Goal: Task Accomplishment & Management: Manage account settings

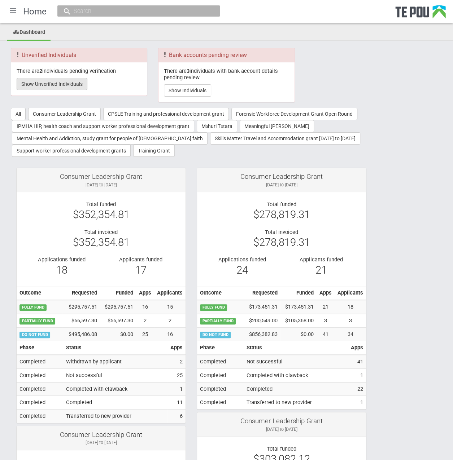
click at [53, 80] on button "Show Unverified Individuals" at bounding box center [52, 84] width 71 height 12
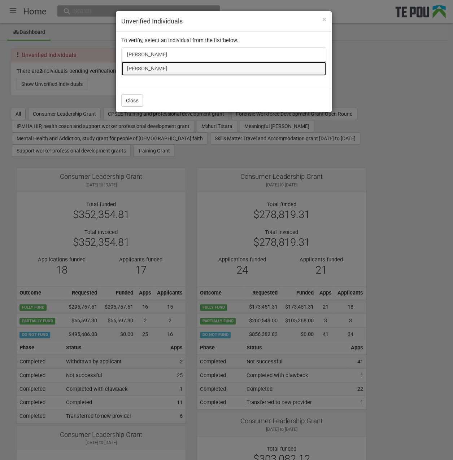
click at [130, 65] on link "[PERSON_NAME]" at bounding box center [223, 68] width 205 height 14
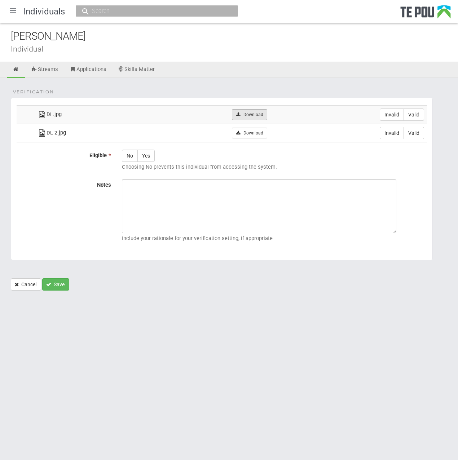
click at [263, 113] on link "Download" at bounding box center [249, 114] width 35 height 11
drag, startPoint x: 229, startPoint y: 154, endPoint x: 244, endPoint y: 143, distance: 18.3
click at [229, 154] on div "No Yes Choosing No prevents this individual from accessing the system." at bounding box center [275, 162] width 316 height 24
click at [259, 132] on link "Download" at bounding box center [249, 133] width 35 height 11
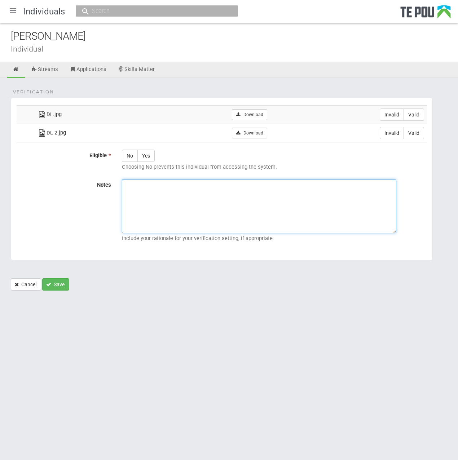
drag, startPoint x: 242, startPoint y: 201, endPoint x: 249, endPoint y: 198, distance: 7.7
click at [242, 201] on textarea "Notes" at bounding box center [259, 206] width 275 height 54
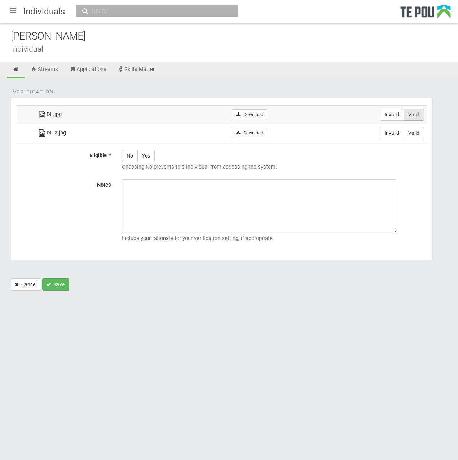
click at [415, 114] on label "Valid" at bounding box center [414, 115] width 21 height 12
radio input "true"
click at [416, 128] on label "Valid" at bounding box center [414, 133] width 21 height 12
radio input "true"
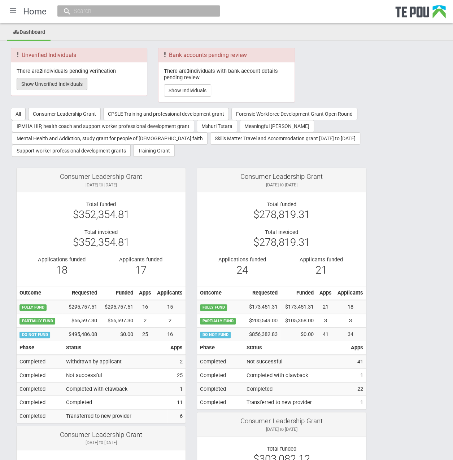
click at [68, 83] on button "Show Unverified Individuals" at bounding box center [52, 84] width 71 height 12
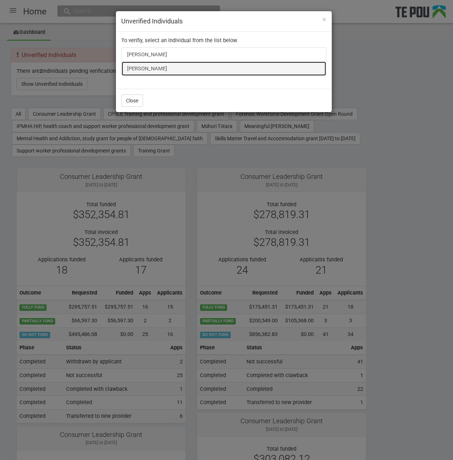
click at [142, 65] on link "[PERSON_NAME]" at bounding box center [223, 68] width 205 height 14
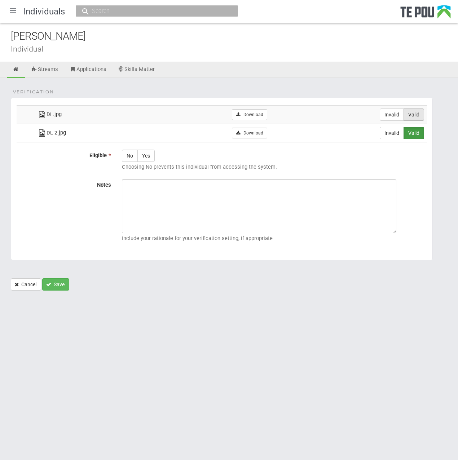
click at [415, 112] on label "Valid" at bounding box center [414, 115] width 21 height 12
radio input "true"
click at [145, 153] on label "Yes" at bounding box center [145, 156] width 17 height 12
radio input "true"
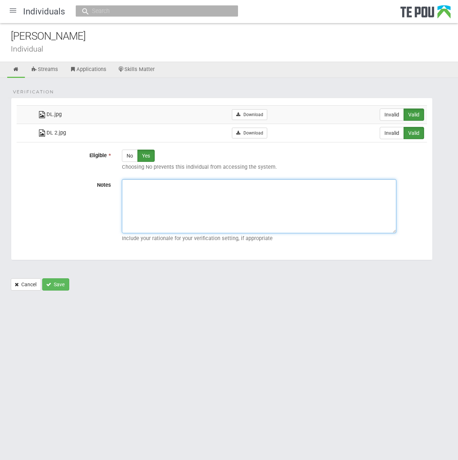
click at [254, 201] on textarea "Notes" at bounding box center [259, 206] width 275 height 54
paste textarea "Verified by Melody @ [DATE]"
type textarea "Verified by Melody @ [DATE]"
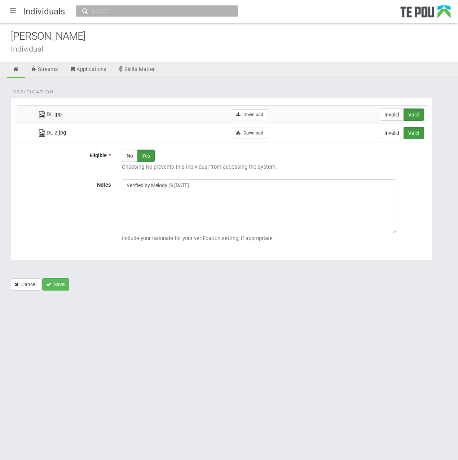
click at [67, 275] on form "Verification DL.jpg Download Invalid Valid DL 2.jpg" at bounding box center [229, 194] width 437 height 193
click at [65, 279] on button "Save" at bounding box center [55, 285] width 27 height 12
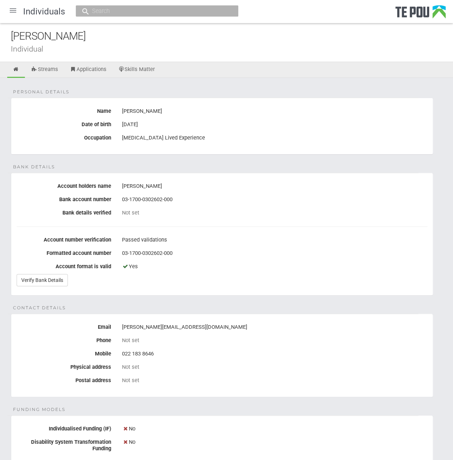
click at [12, 10] on div at bounding box center [12, 10] width 17 height 17
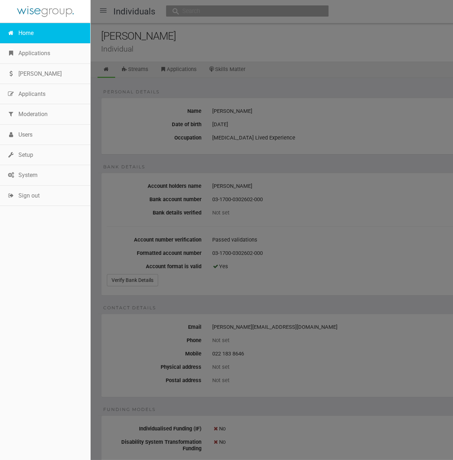
click at [27, 31] on link "Home" at bounding box center [45, 33] width 90 height 20
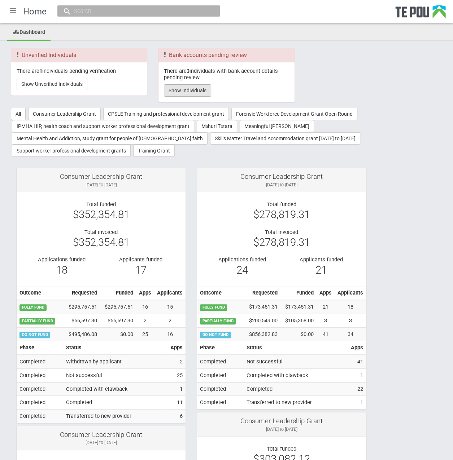
click at [185, 93] on button "Show Individuals" at bounding box center [187, 90] width 47 height 12
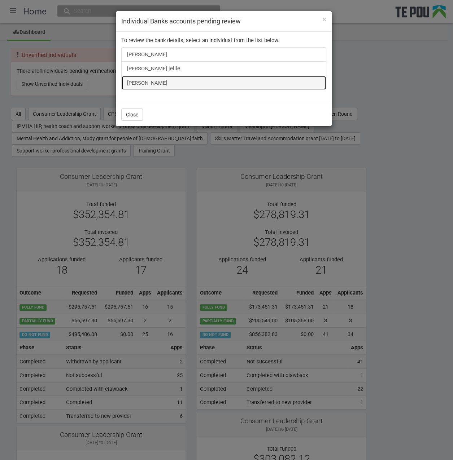
click at [144, 83] on link "[PERSON_NAME]" at bounding box center [223, 83] width 205 height 14
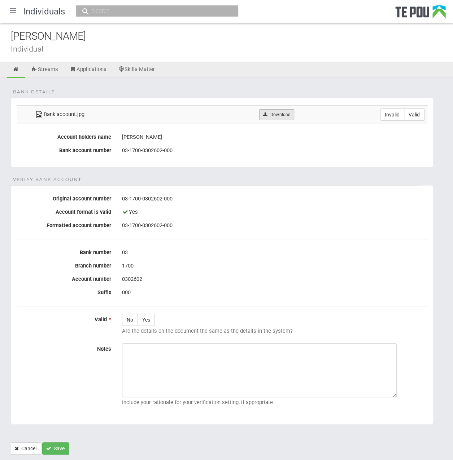
click at [284, 119] on link "Download" at bounding box center [276, 114] width 35 height 11
click at [167, 41] on div "Joshua JOSEPH" at bounding box center [232, 37] width 442 height 16
click at [420, 113] on label "Valid" at bounding box center [414, 115] width 21 height 12
radio input "true"
click at [145, 317] on label "Yes" at bounding box center [145, 320] width 17 height 12
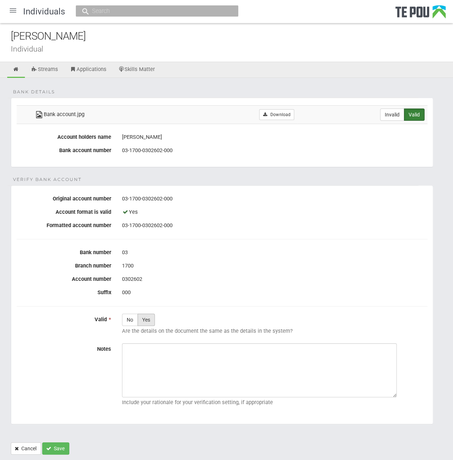
radio input "true"
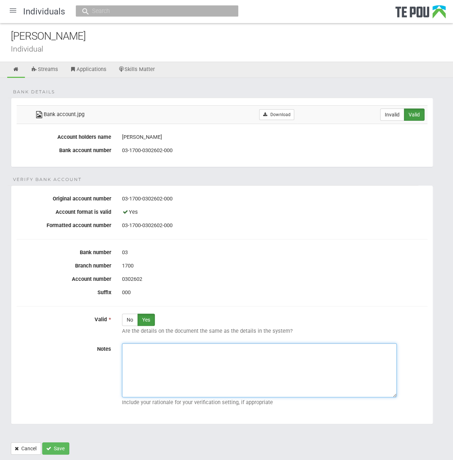
paste textarea "Verified by Melody @ 16/9/2025"
type textarea "Verified by Melody @ 16/9/2025"
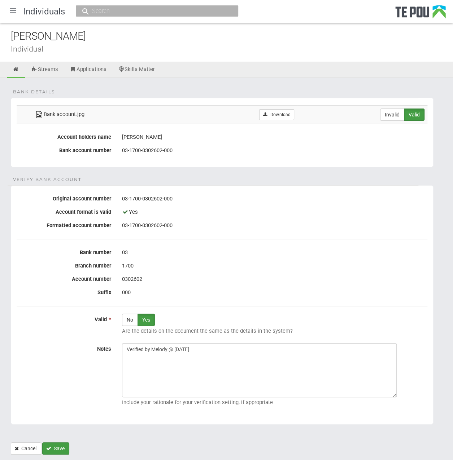
click at [66, 445] on button "Save" at bounding box center [55, 449] width 27 height 12
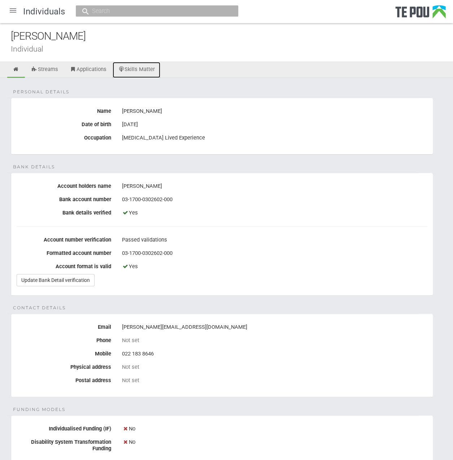
click at [131, 70] on link "Skills Matter" at bounding box center [137, 70] width 48 height 16
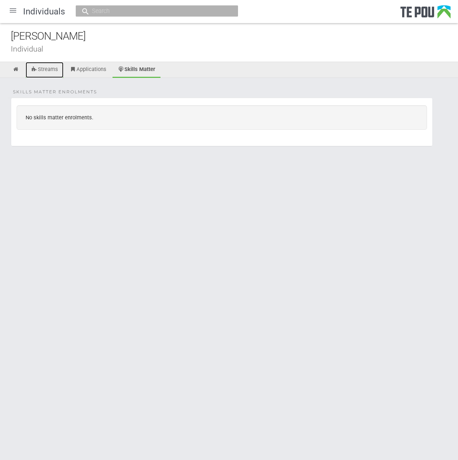
click at [54, 71] on link "Streams" at bounding box center [45, 70] width 38 height 16
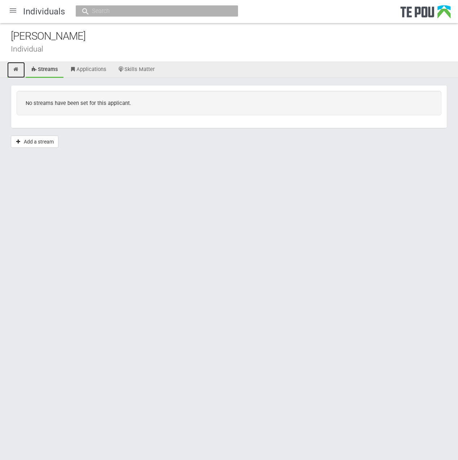
click at [25, 72] on link at bounding box center [16, 70] width 18 height 16
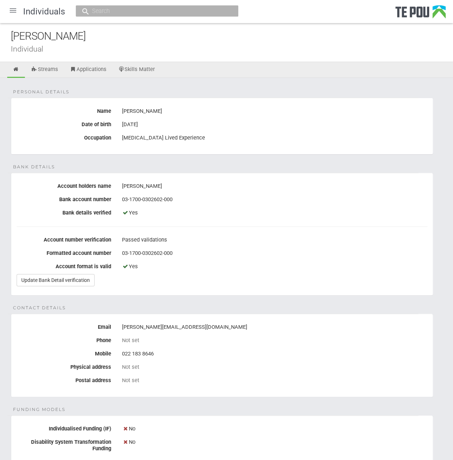
click at [16, 16] on div at bounding box center [12, 10] width 17 height 17
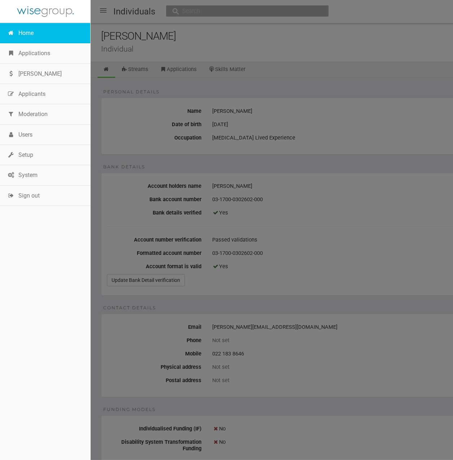
click at [26, 33] on link "Home" at bounding box center [45, 33] width 90 height 20
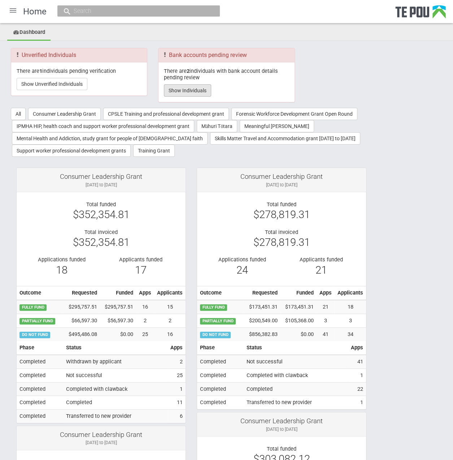
click at [201, 89] on button "Show Individuals" at bounding box center [187, 90] width 47 height 12
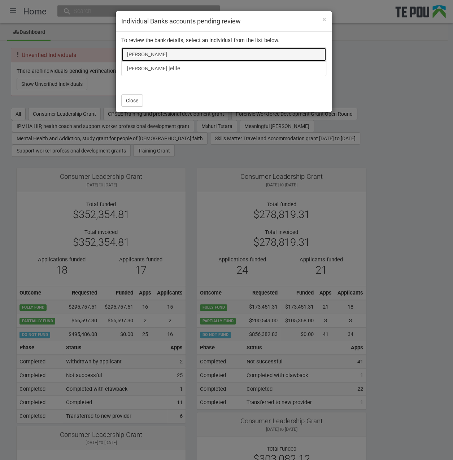
click at [149, 51] on link "[PERSON_NAME]" at bounding box center [223, 54] width 205 height 14
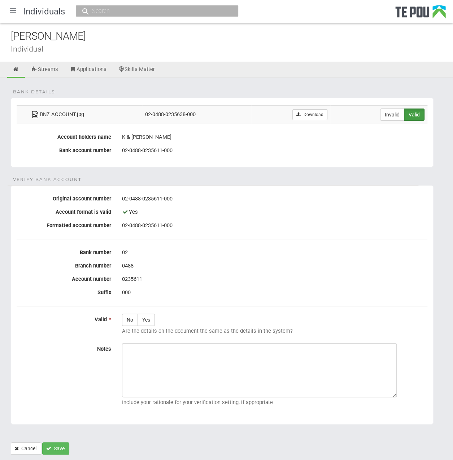
click at [268, 191] on fieldset "Verify Bank Account Original account number [FINANCIAL_ID] Account format is va…" at bounding box center [222, 304] width 422 height 239
click at [308, 115] on link "Download" at bounding box center [309, 114] width 35 height 11
click at [247, 70] on ul "Streams Applications Skills Matter" at bounding box center [226, 70] width 453 height 16
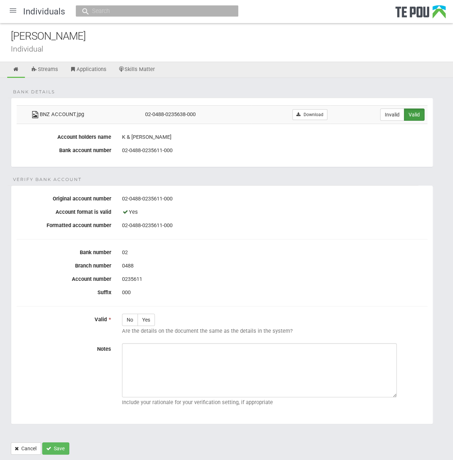
click at [253, 170] on form "Bank details BNZ ACCOUNT.jpg 02-0488-0235638-000 Download Invalid Valid Account…" at bounding box center [226, 276] width 431 height 357
click at [288, 264] on div "0488" at bounding box center [274, 266] width 305 height 12
click at [13, 68] on icon at bounding box center [16, 69] width 7 height 5
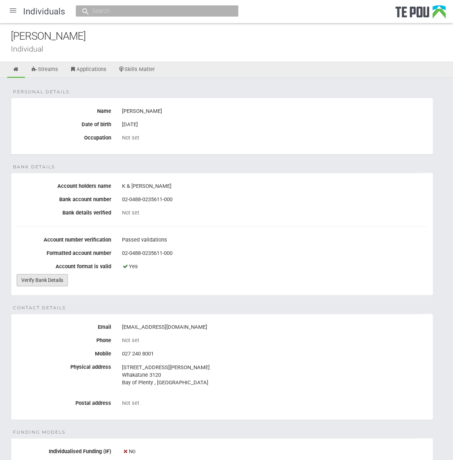
click at [45, 278] on link "Verify Bank Details" at bounding box center [42, 280] width 51 height 12
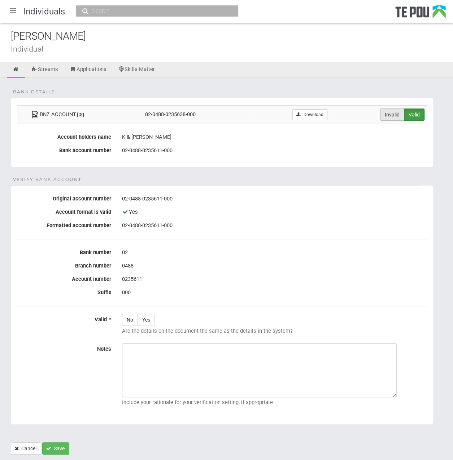
click at [388, 114] on label "Invalid" at bounding box center [392, 115] width 24 height 12
radio input "true"
click at [389, 169] on form "Bank details BNZ ACCOUNT.jpg 02-0488-0235638-000 Download Invalid Valid Account…" at bounding box center [226, 276] width 431 height 357
click at [19, 70] on icon at bounding box center [16, 69] width 7 height 5
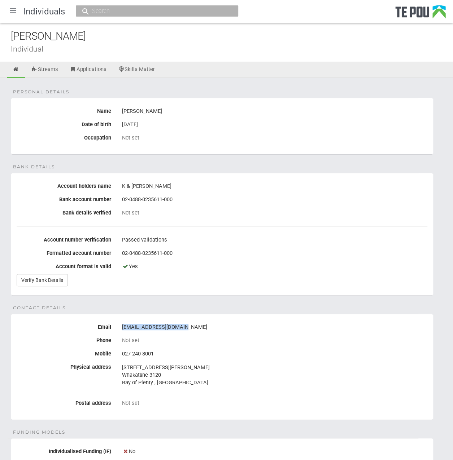
drag, startPoint x: 188, startPoint y: 322, endPoint x: 122, endPoint y: 325, distance: 65.7
click at [122, 325] on div "[EMAIL_ADDRESS][DOMAIN_NAME]" at bounding box center [274, 327] width 305 height 12
drag, startPoint x: 122, startPoint y: 325, endPoint x: 131, endPoint y: 326, distance: 9.0
copy div "[EMAIL_ADDRESS][DOMAIN_NAME]"
click at [140, 69] on link "Skills Matter" at bounding box center [137, 70] width 48 height 16
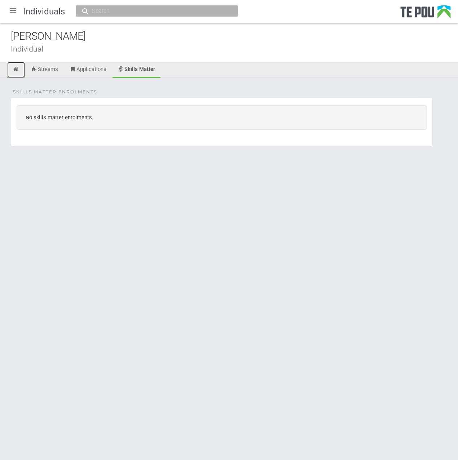
click at [18, 75] on link at bounding box center [16, 70] width 18 height 16
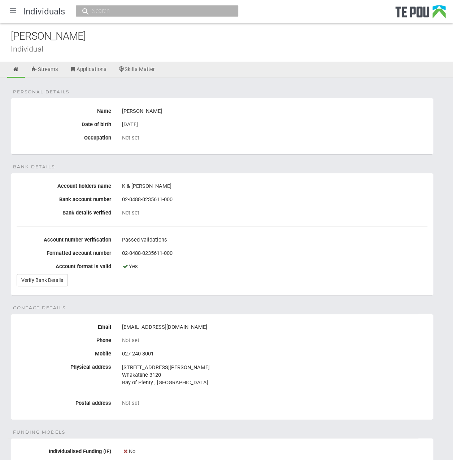
click at [98, 26] on div "[PERSON_NAME] Individual" at bounding box center [226, 42] width 453 height 39
drag, startPoint x: 104, startPoint y: 38, endPoint x: -3, endPoint y: 37, distance: 107.2
click at [0, 37] on html "Home Applications [PERSON_NAME] Applicants Organisations Individuals Moderation…" at bounding box center [226, 348] width 453 height 696
copy div "[PERSON_NAME]"
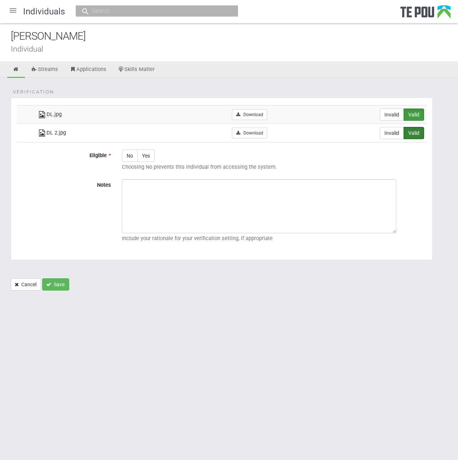
click at [14, 10] on div at bounding box center [12, 10] width 17 height 17
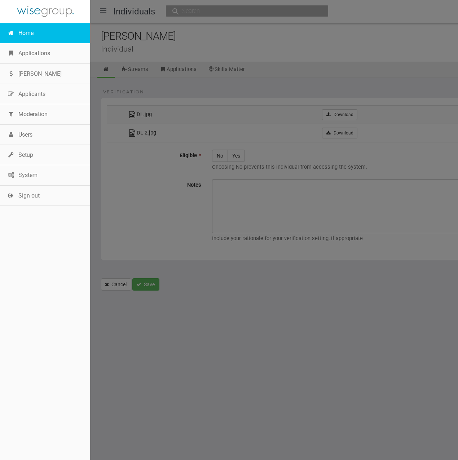
click at [22, 27] on link "Home" at bounding box center [45, 33] width 90 height 20
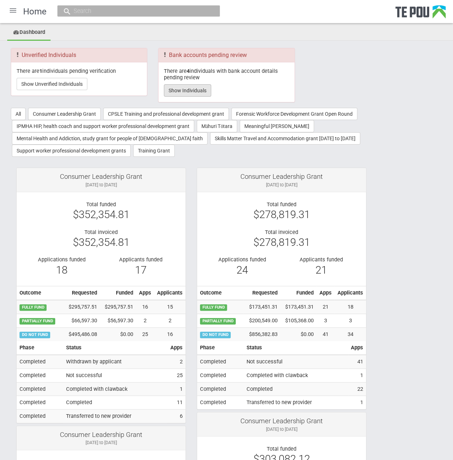
click at [180, 95] on button "Show Individuals" at bounding box center [187, 90] width 47 height 12
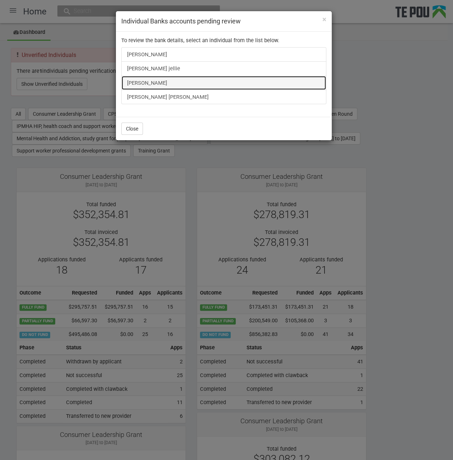
click at [143, 80] on link "[PERSON_NAME]" at bounding box center [223, 83] width 205 height 14
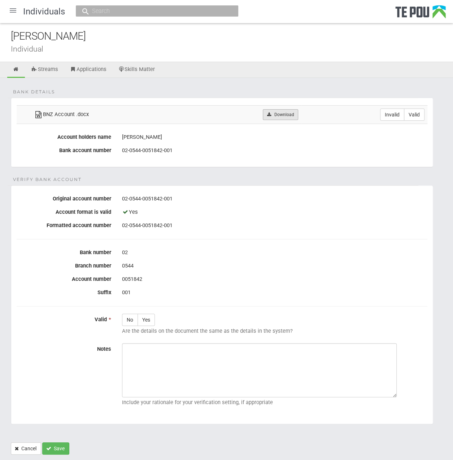
click at [274, 111] on link "Download" at bounding box center [280, 114] width 35 height 11
click at [304, 203] on div "02-0544-0051842-001" at bounding box center [274, 199] width 305 height 12
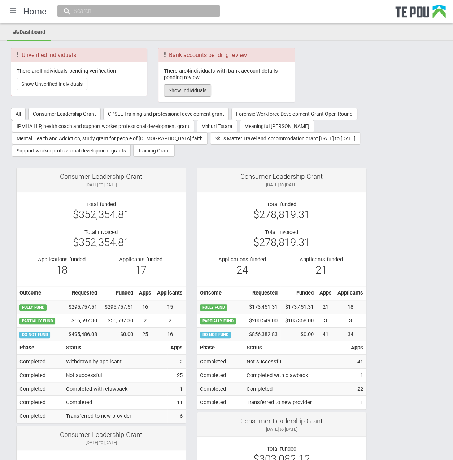
click at [176, 91] on button "Show Individuals" at bounding box center [187, 90] width 47 height 12
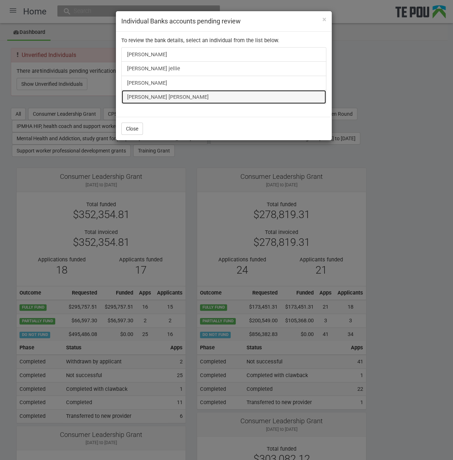
click at [157, 95] on link "[PERSON_NAME] [PERSON_NAME]" at bounding box center [223, 97] width 205 height 14
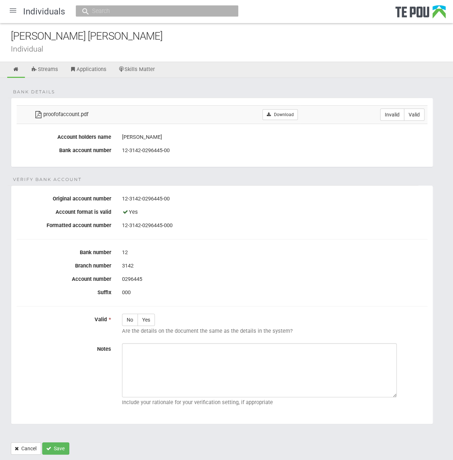
click at [118, 36] on div "[PERSON_NAME] [PERSON_NAME]" at bounding box center [232, 37] width 442 height 16
click at [159, 174] on form "Bank details proofofaccount.pdf Download Invalid Valid Account holders name [PE…" at bounding box center [226, 276] width 431 height 357
click at [272, 117] on link "Download" at bounding box center [279, 114] width 35 height 11
click at [414, 117] on label "Valid" at bounding box center [414, 115] width 21 height 12
radio input "true"
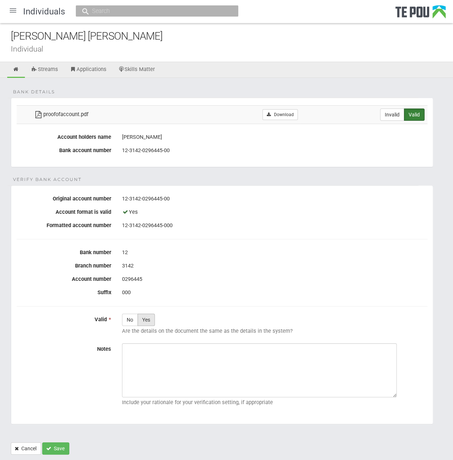
click at [144, 315] on label "Yes" at bounding box center [145, 320] width 17 height 12
radio input "true"
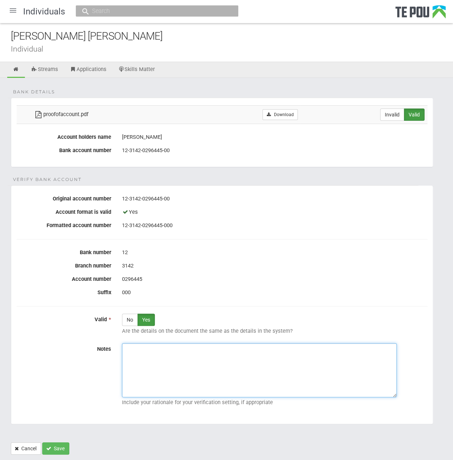
click at [286, 356] on textarea "Notes" at bounding box center [259, 370] width 275 height 54
paste textarea "Verified by Melody @ 16/9/2025"
type textarea "Verified by Melody @ 16/9/2025"
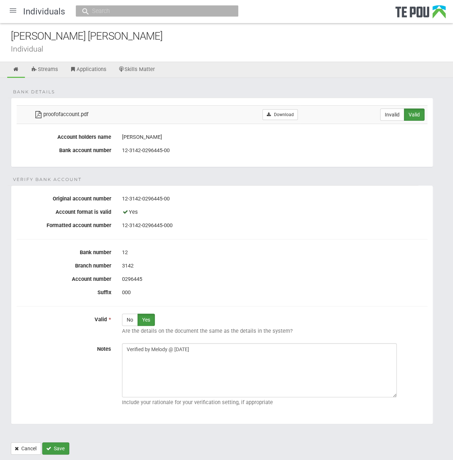
click at [66, 451] on button "Save" at bounding box center [55, 449] width 27 height 12
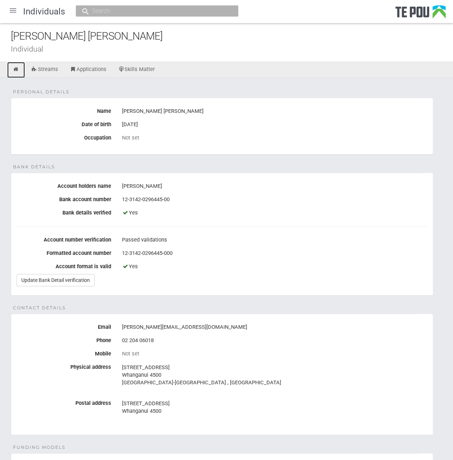
click at [17, 70] on icon at bounding box center [16, 69] width 7 height 5
click at [10, 4] on div at bounding box center [12, 10] width 17 height 17
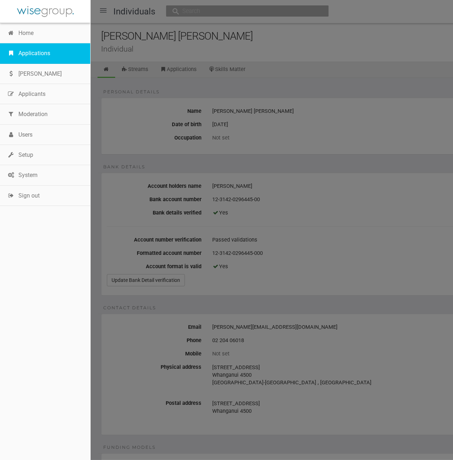
click at [25, 47] on link "Applications" at bounding box center [45, 53] width 90 height 20
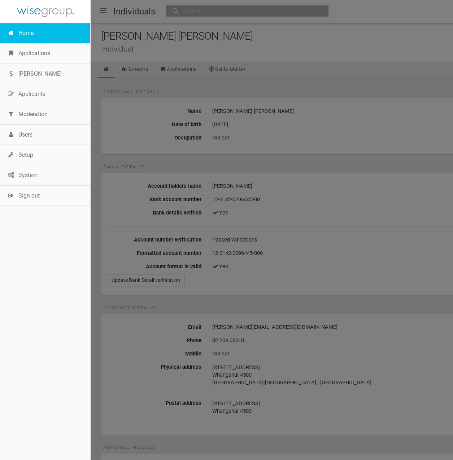
click at [20, 32] on link "Home" at bounding box center [45, 33] width 90 height 20
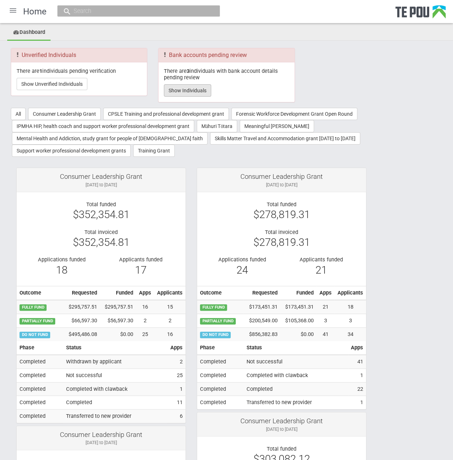
click at [190, 90] on button "Show Individuals" at bounding box center [187, 90] width 47 height 12
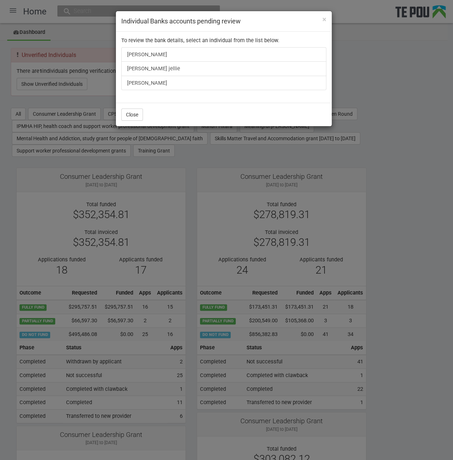
click at [382, 360] on div "× Individual Banks accounts pending review To review the bank details, select a…" at bounding box center [226, 230] width 453 height 460
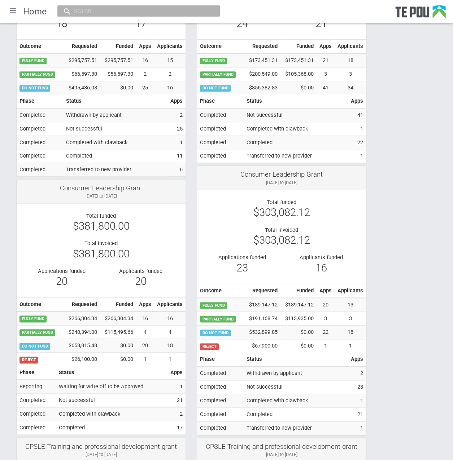
scroll to position [180, 0]
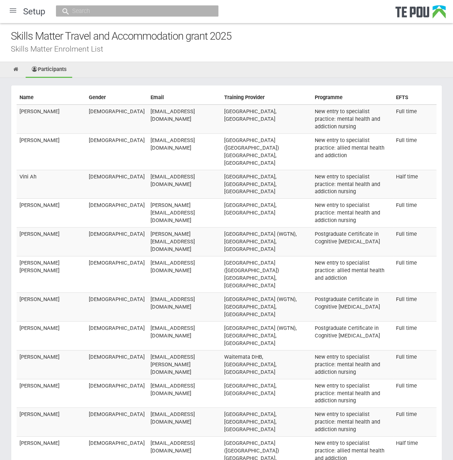
click at [12, 10] on div at bounding box center [12, 10] width 17 height 17
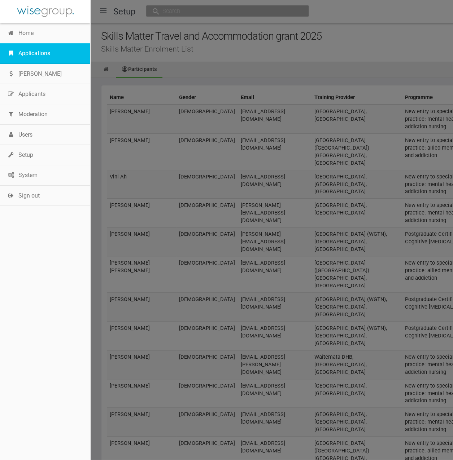
click at [36, 54] on link "Applications" at bounding box center [45, 53] width 90 height 20
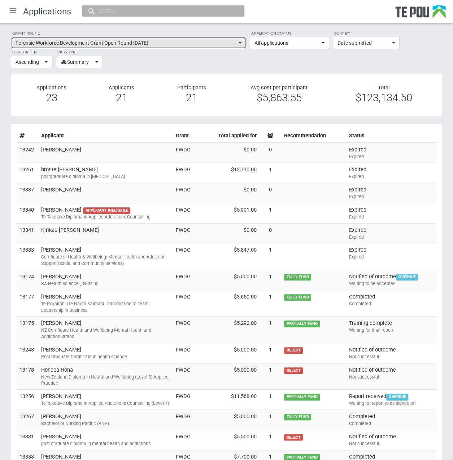
click at [201, 41] on span "Forensic Workforce Development Grant Open Round October 2023" at bounding box center [126, 42] width 221 height 7
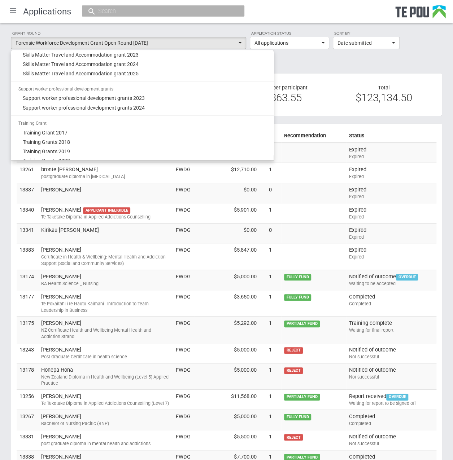
scroll to position [632, 0]
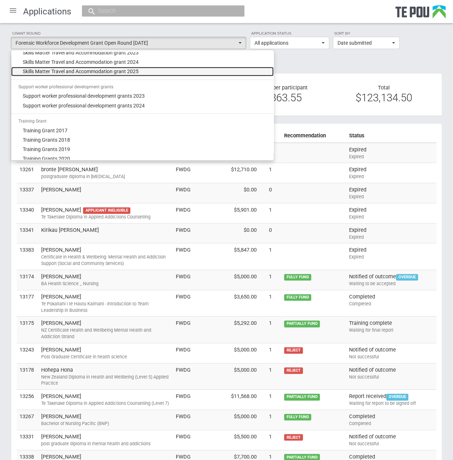
click at [101, 71] on span "Skills Matter Travel and Accommodation grant 2025" at bounding box center [81, 71] width 116 height 7
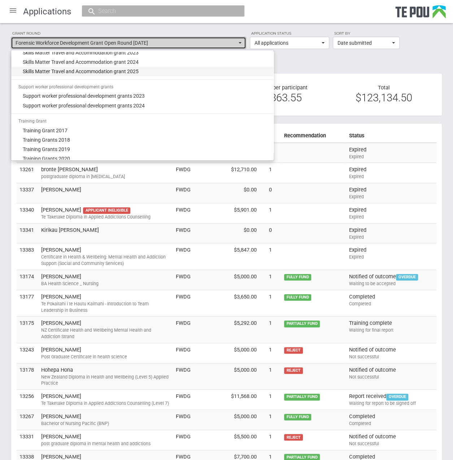
select select "67"
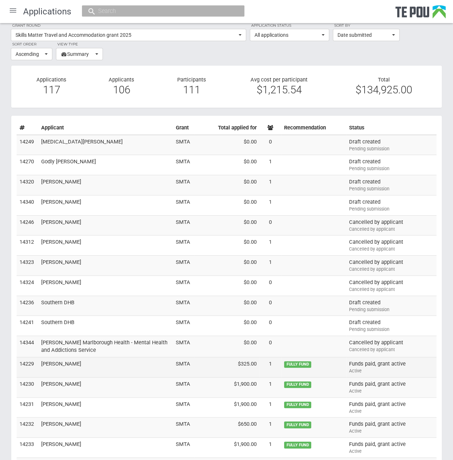
scroll to position [0, 0]
